Goal: Find specific page/section: Find specific page/section

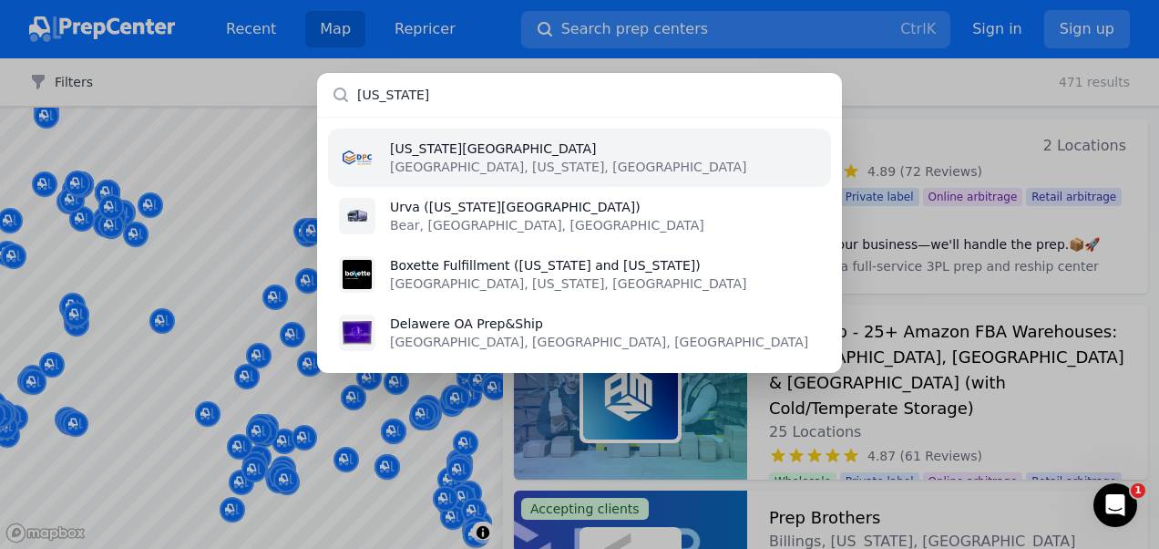
type input "[US_STATE]"
click at [365, 157] on img at bounding box center [357, 157] width 29 height 29
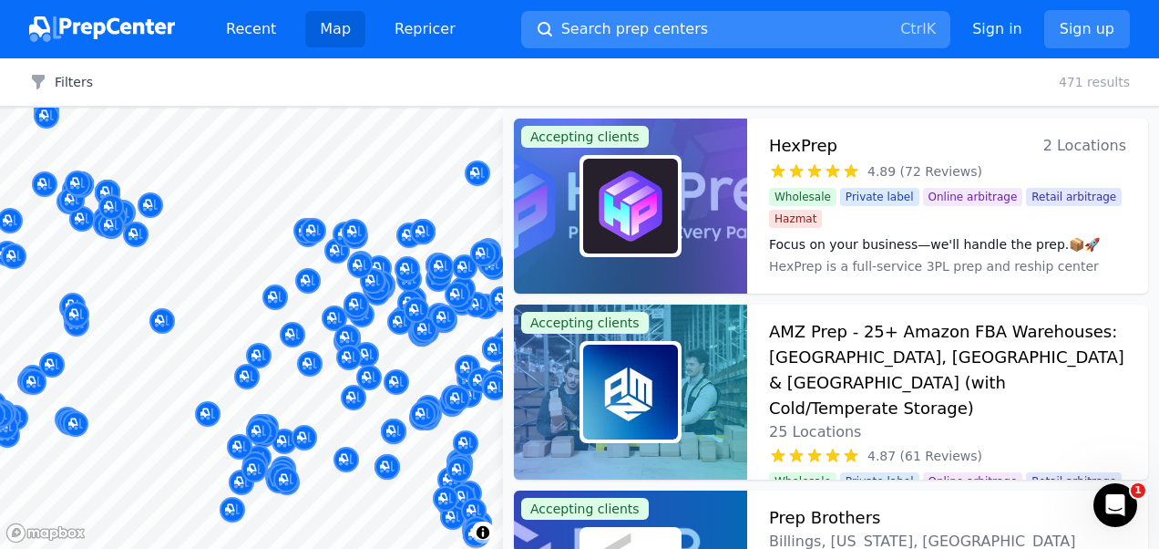
click at [607, 26] on span "Search prep centers" at bounding box center [634, 29] width 147 height 22
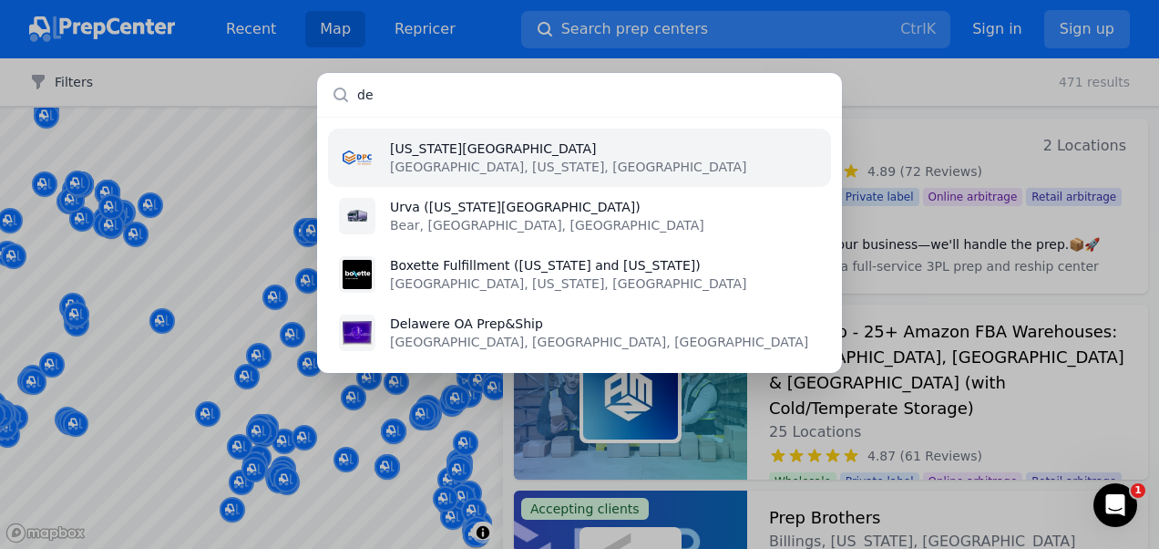
type input "d"
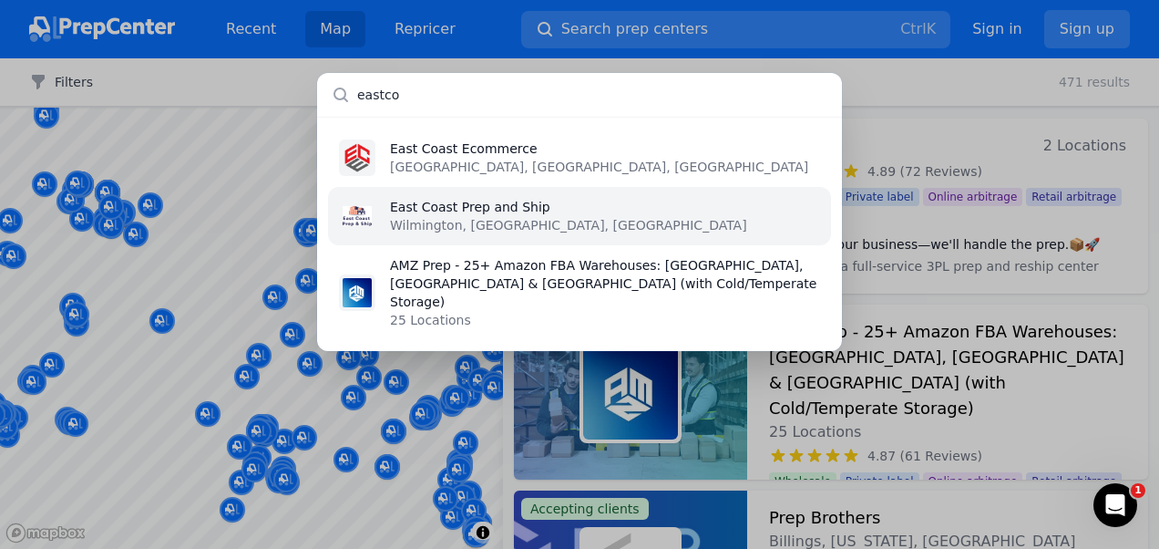
type input "eastco"
click at [565, 218] on li "East Coast Prep and Ship [GEOGRAPHIC_DATA], [GEOGRAPHIC_DATA], [GEOGRAPHIC_DATA]" at bounding box center [579, 216] width 503 height 58
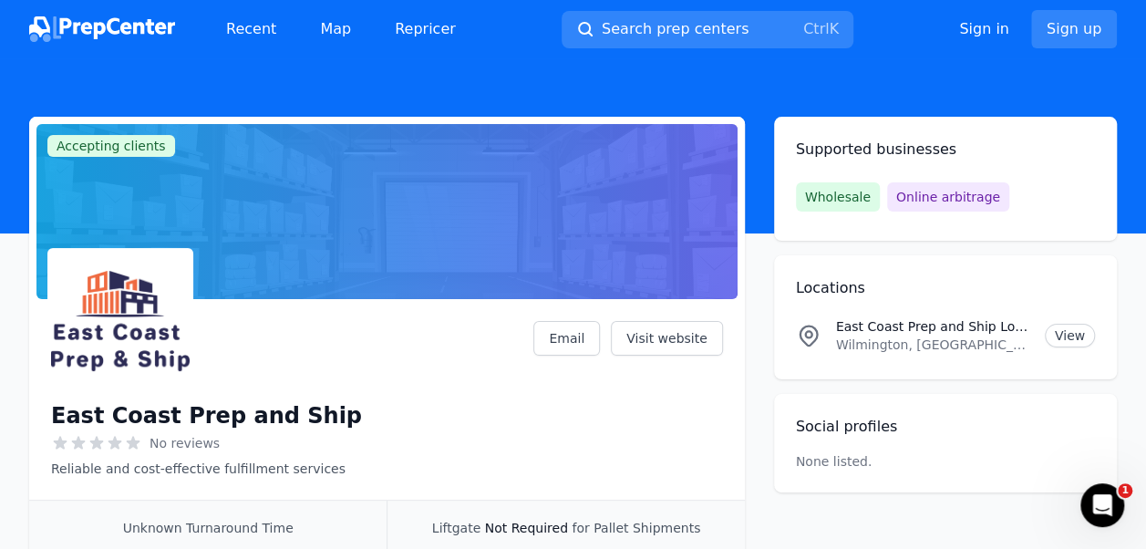
scroll to position [247, 0]
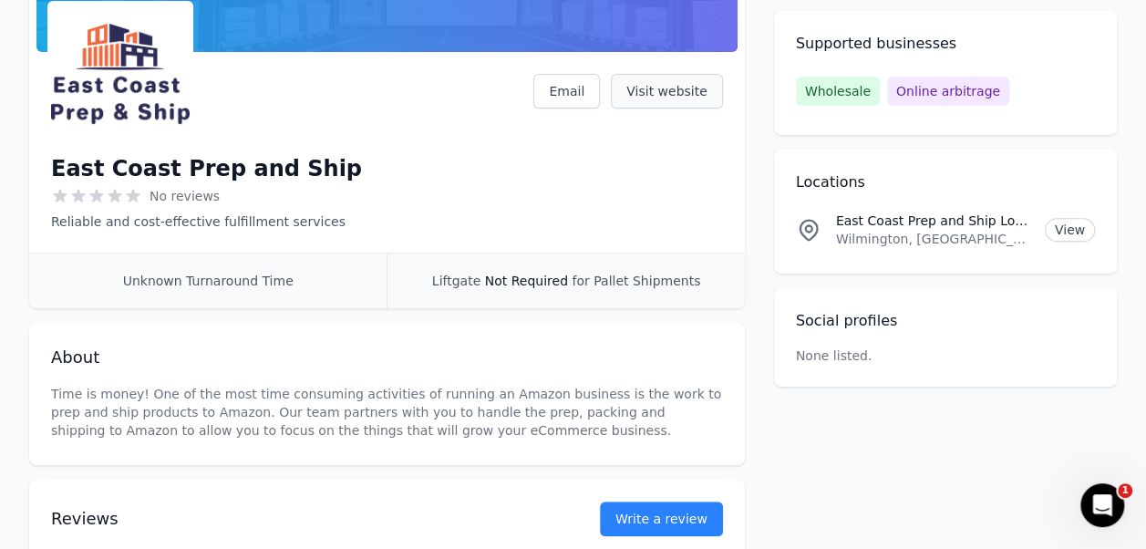
click at [693, 84] on link "Visit website" at bounding box center [667, 91] width 112 height 35
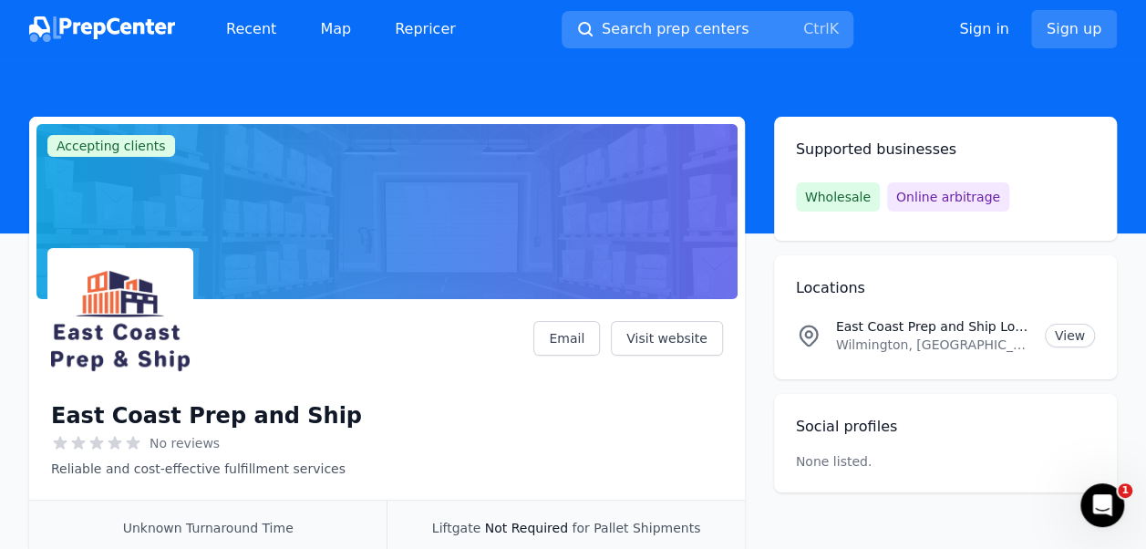
click at [687, 11] on button "Search prep centers Ctrl K" at bounding box center [707, 29] width 292 height 37
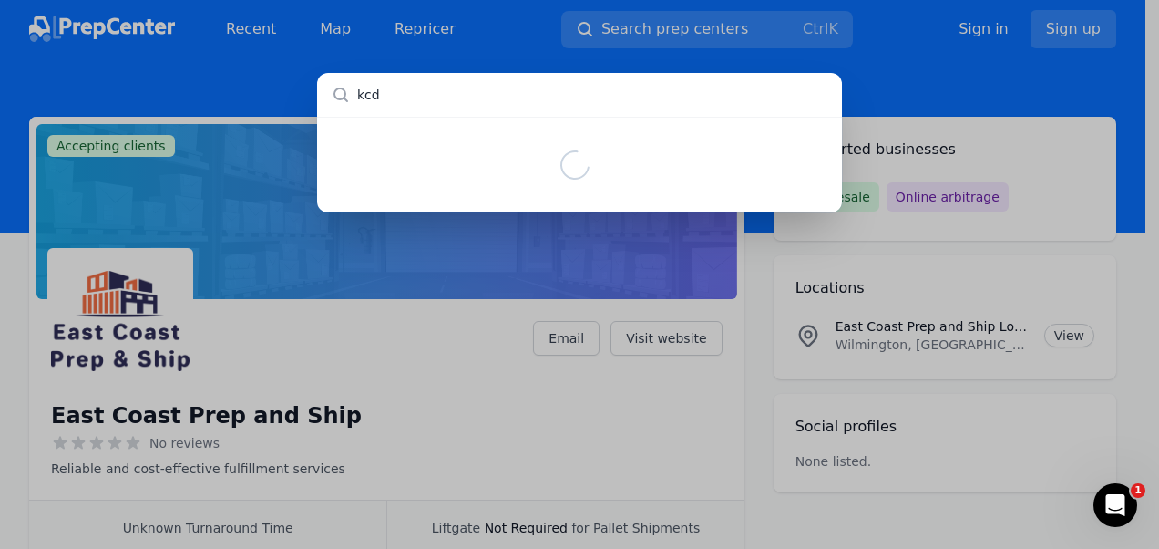
type input "kcdc"
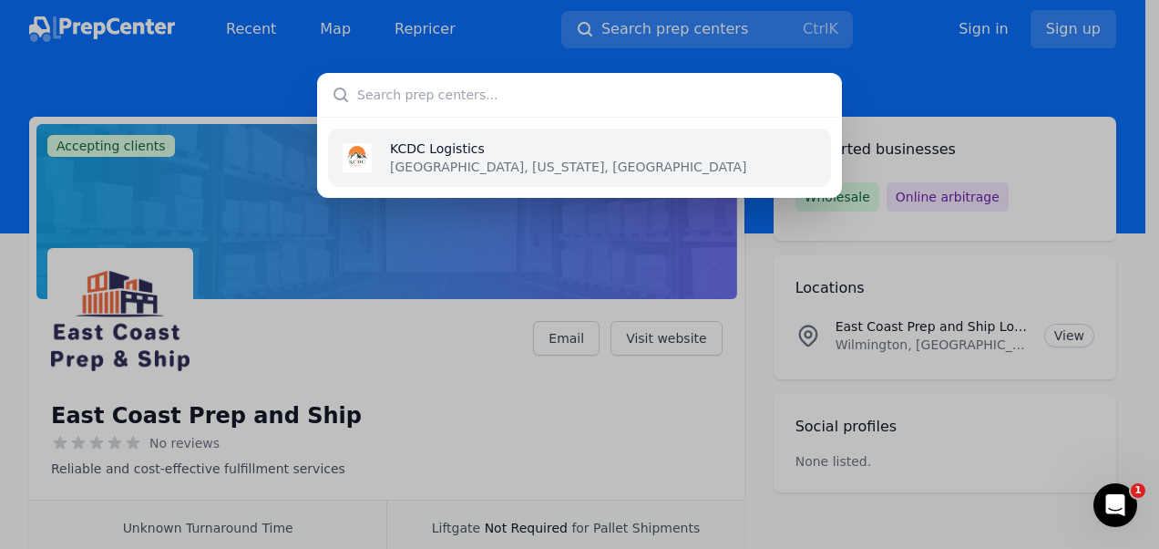
click at [408, 161] on p "[GEOGRAPHIC_DATA], [US_STATE], [GEOGRAPHIC_DATA]" at bounding box center [568, 167] width 356 height 18
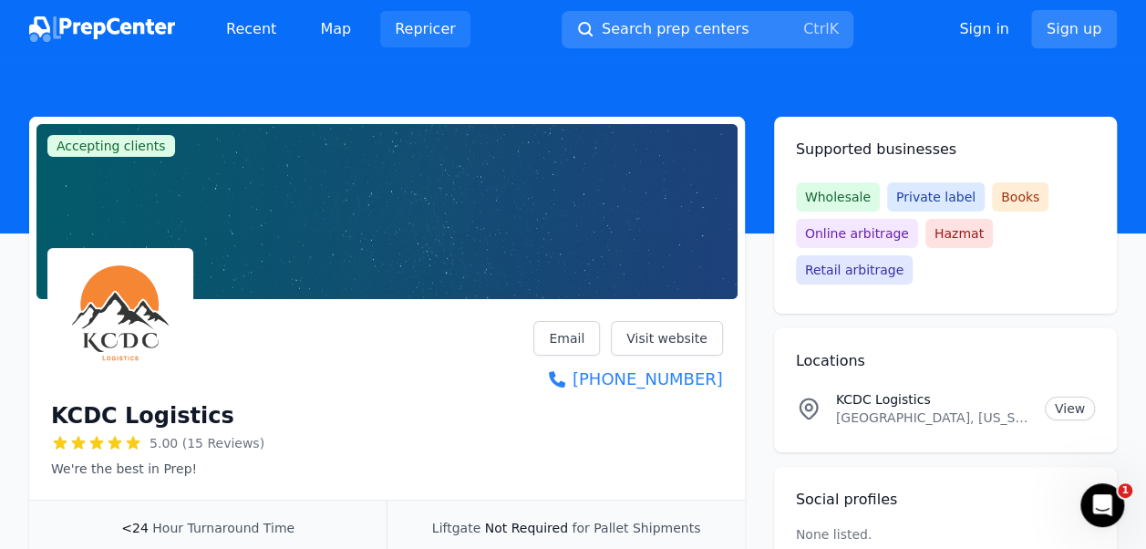
click at [428, 32] on link "Repricer" at bounding box center [425, 29] width 90 height 36
click at [701, 343] on link "Visit website" at bounding box center [667, 338] width 112 height 35
click at [1118, 505] on div "Open Intercom Messenger" at bounding box center [1099, 502] width 60 height 60
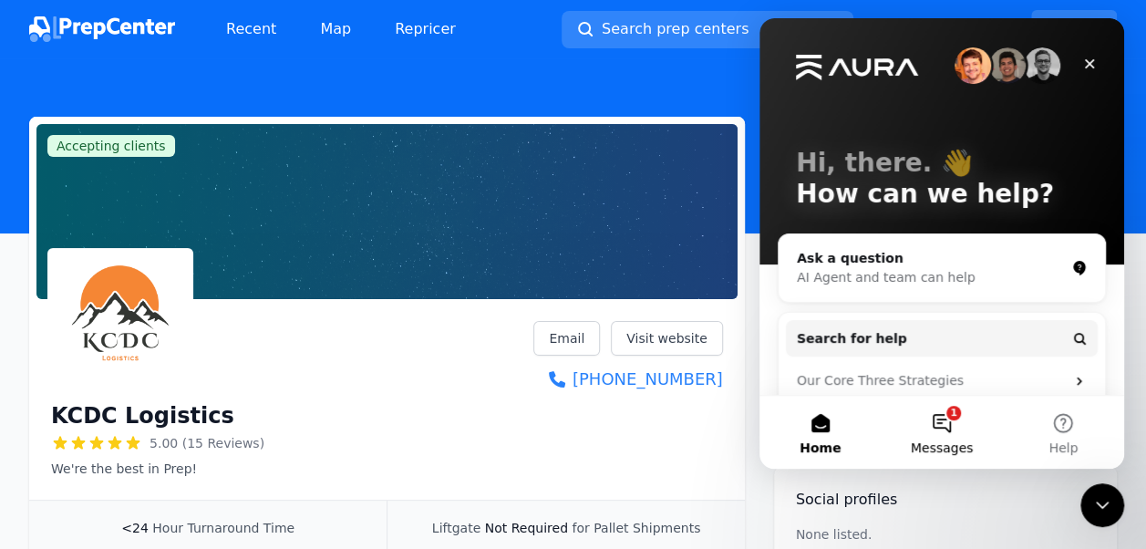
click at [942, 408] on button "1 Messages" at bounding box center [940, 432] width 121 height 73
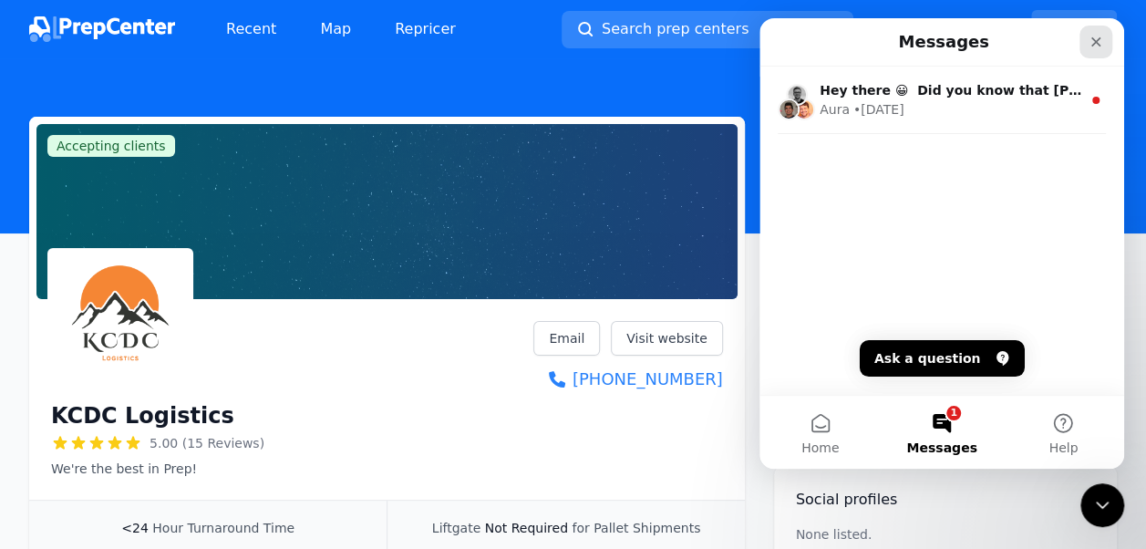
click at [1100, 40] on icon "Close" at bounding box center [1095, 42] width 15 height 15
